Goal: Task Accomplishment & Management: Use online tool/utility

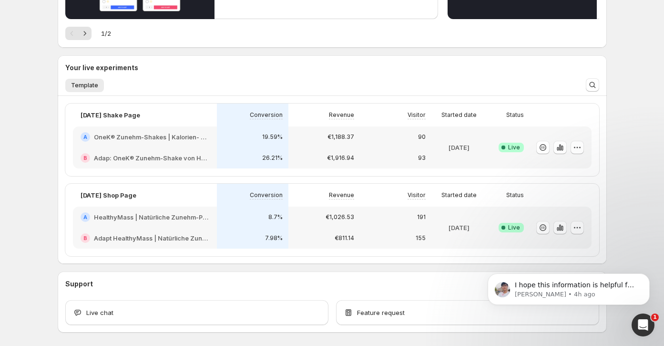
scroll to position [144, 0]
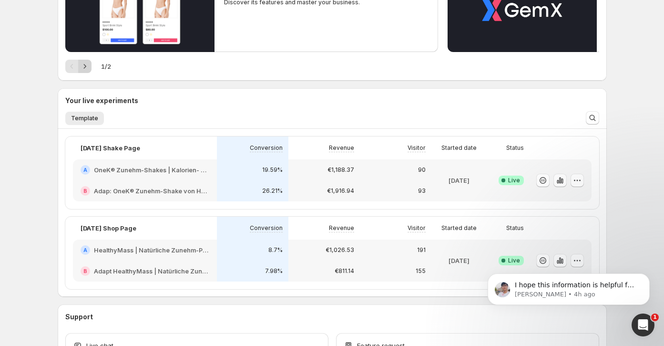
click at [89, 64] on icon "Next" at bounding box center [85, 66] width 10 height 10
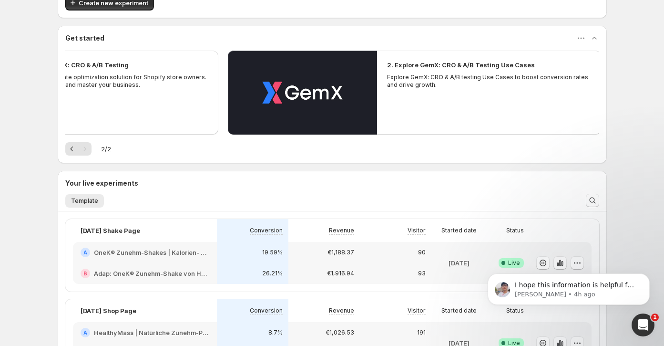
scroll to position [61, 0]
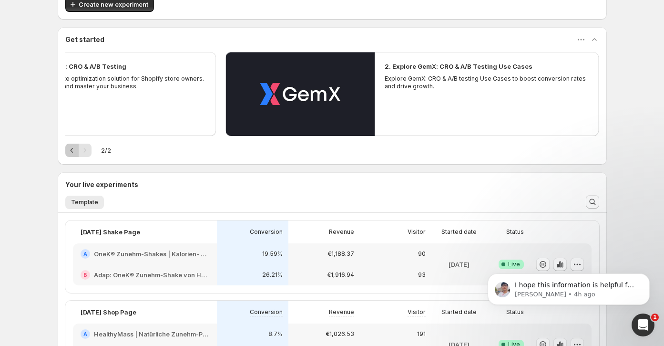
click at [72, 151] on icon "Previous" at bounding box center [72, 150] width 10 height 10
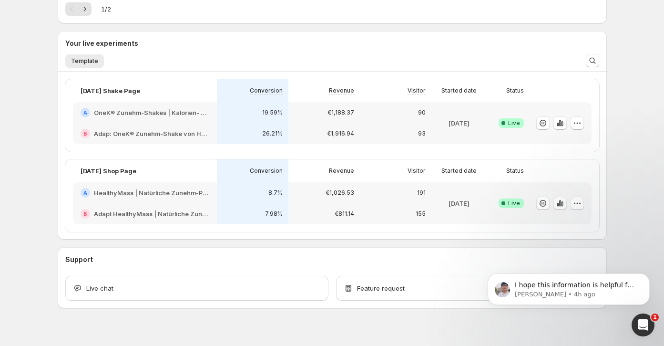
scroll to position [208, 0]
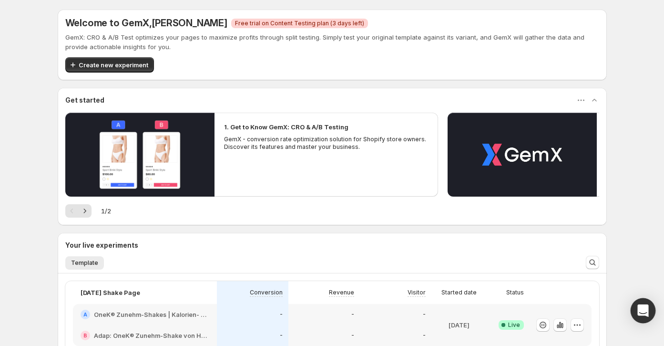
click at [641, 318] on div "Open Intercom Messenger" at bounding box center [643, 310] width 25 height 25
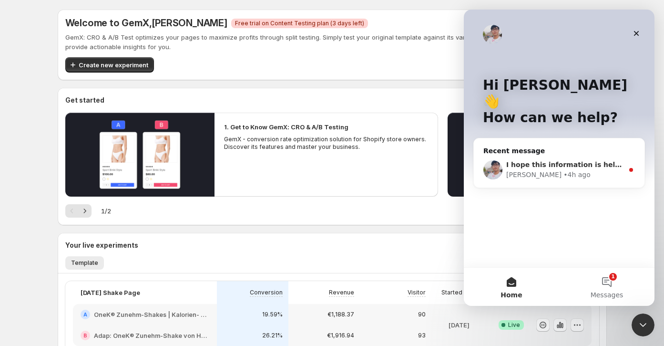
click at [588, 170] on div "[PERSON_NAME] • 4h ago" at bounding box center [564, 175] width 117 height 10
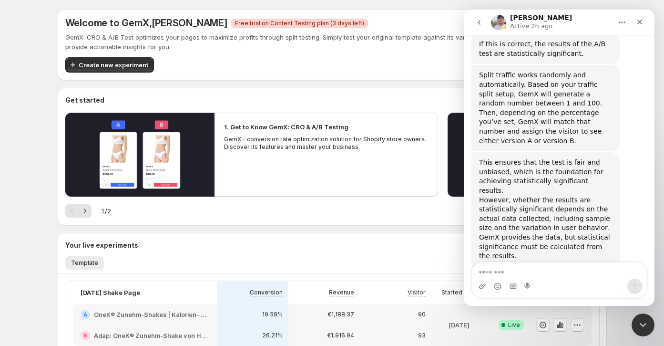
scroll to position [380, 0]
click at [643, 23] on icon "Close" at bounding box center [640, 22] width 8 height 8
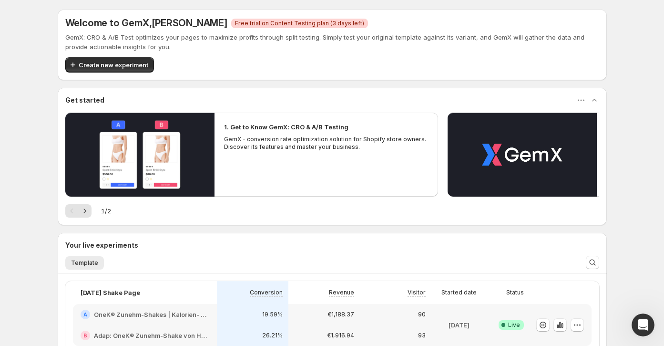
scroll to position [0, 0]
